Goal: Information Seeking & Learning: Learn about a topic

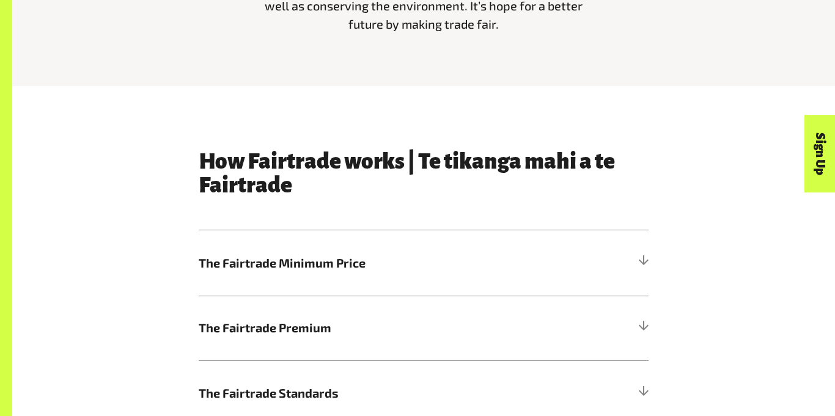
scroll to position [545, 0]
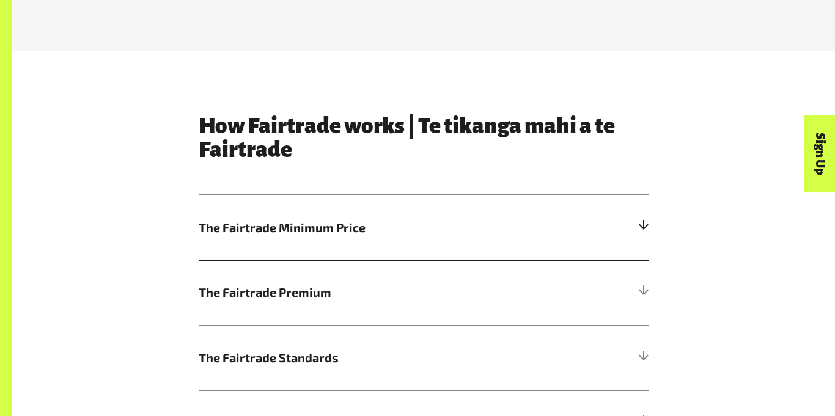
click at [397, 229] on span "The Fairtrade Minimum Price" at bounding box center [367, 228] width 337 height 18
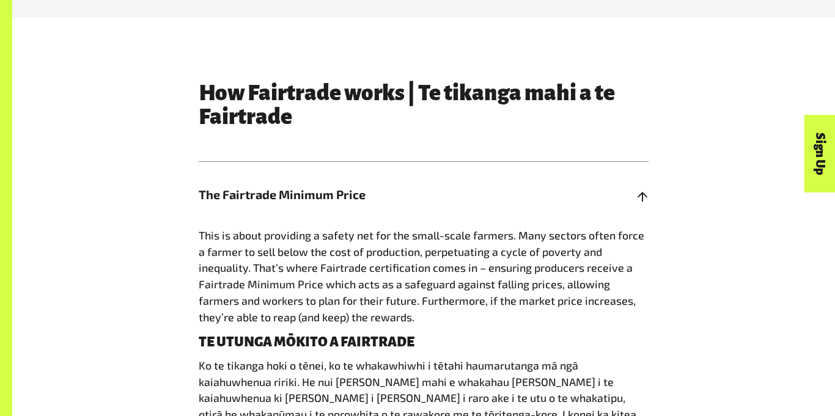
scroll to position [579, 0]
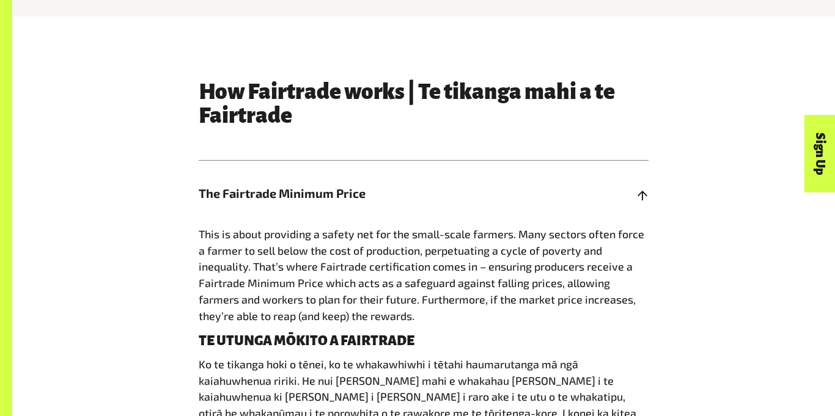
click at [399, 209] on h5 "The Fairtrade Minimum Price" at bounding box center [424, 193] width 450 height 65
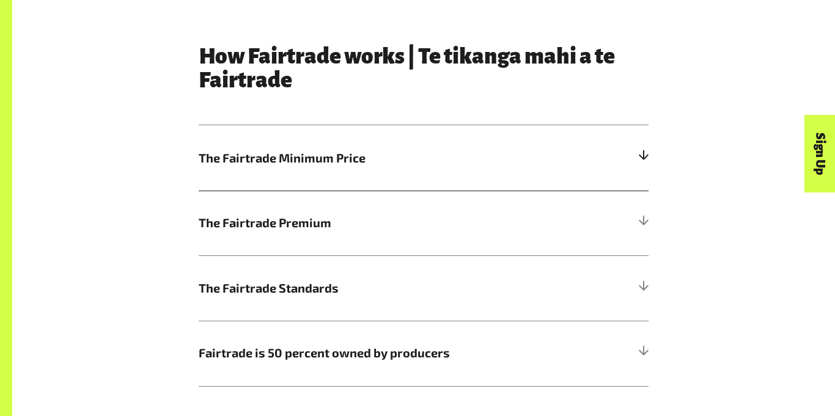
scroll to position [615, 0]
click at [398, 218] on span "The Fairtrade Premium" at bounding box center [367, 222] width 337 height 18
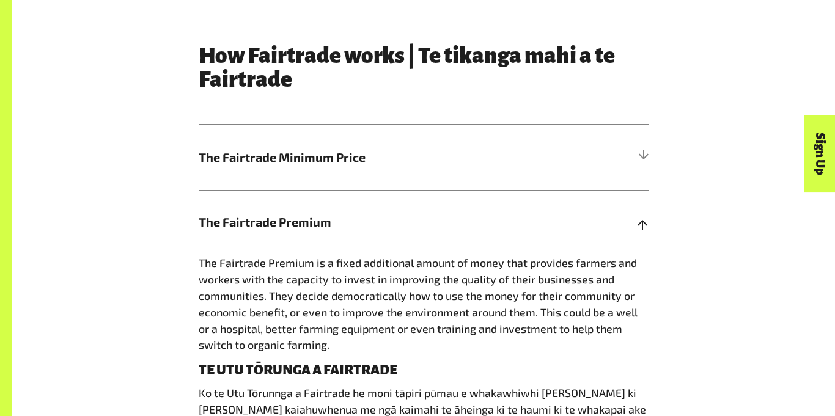
click at [398, 218] on span "The Fairtrade Premium" at bounding box center [367, 222] width 337 height 18
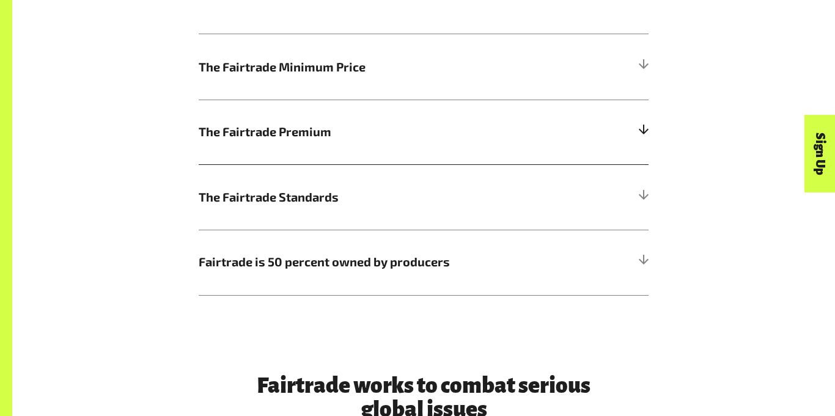
scroll to position [710, 0]
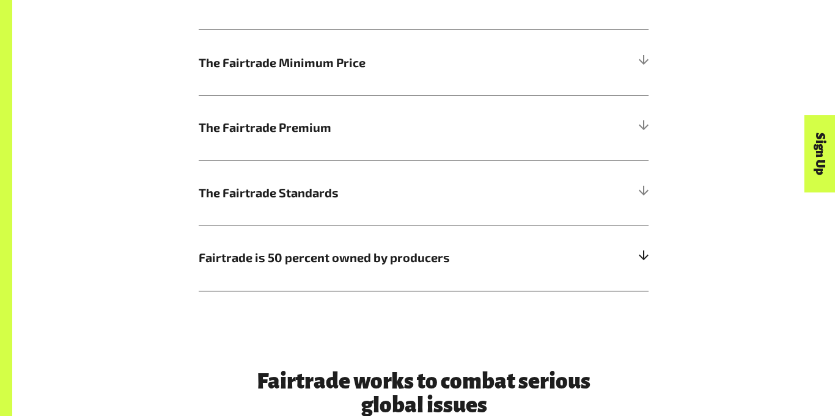
click at [411, 249] on span "Fairtrade is 50 percent owned by producers" at bounding box center [367, 258] width 337 height 18
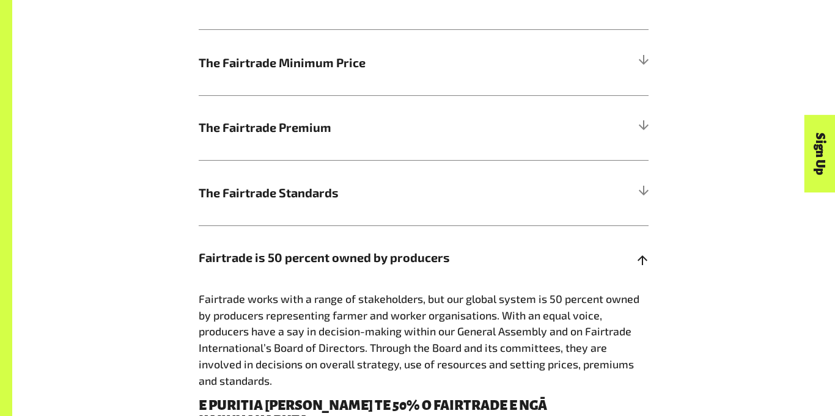
click at [411, 249] on span "Fairtrade is 50 percent owned by producers" at bounding box center [367, 258] width 337 height 18
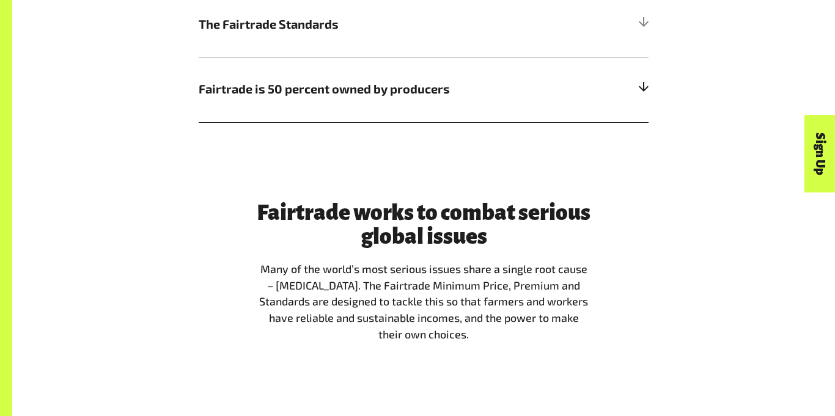
scroll to position [880, 0]
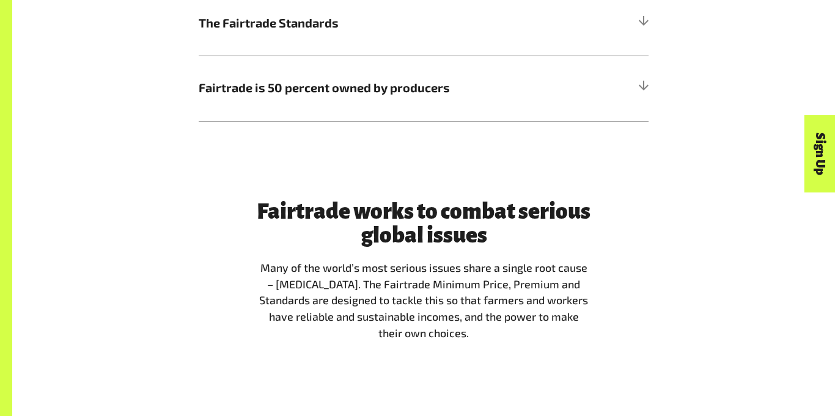
drag, startPoint x: 263, startPoint y: 271, endPoint x: 606, endPoint y: 343, distance: 350.3
click at [606, 343] on div "Fairtrade works to combat serious global issues Many of the world’s most seriou…" at bounding box center [423, 276] width 697 height 152
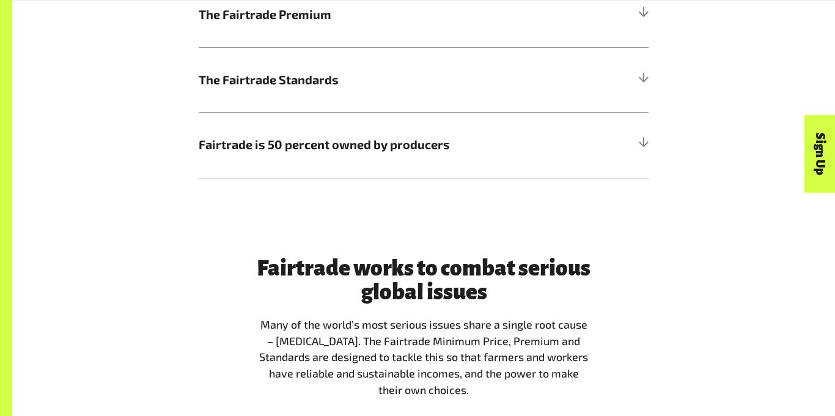
scroll to position [827, 0]
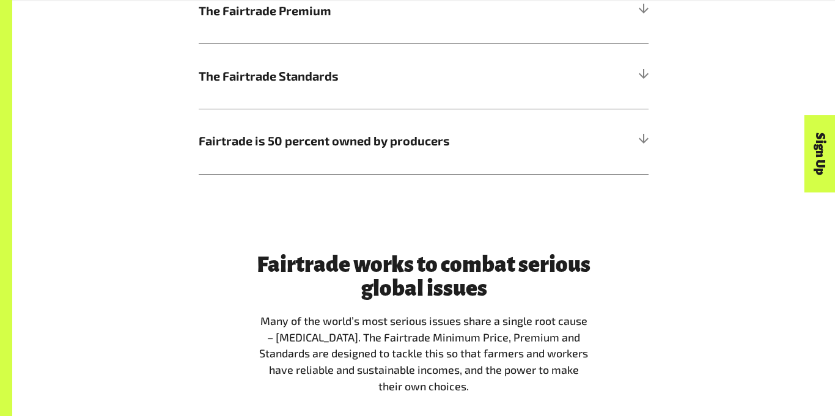
drag, startPoint x: 251, startPoint y: 318, endPoint x: 595, endPoint y: 386, distance: 350.1
click at [595, 386] on div "Fairtrade works to combat serious global issues Many of the world’s most seriou…" at bounding box center [423, 329] width 348 height 152
